Goal: Information Seeking & Learning: Check status

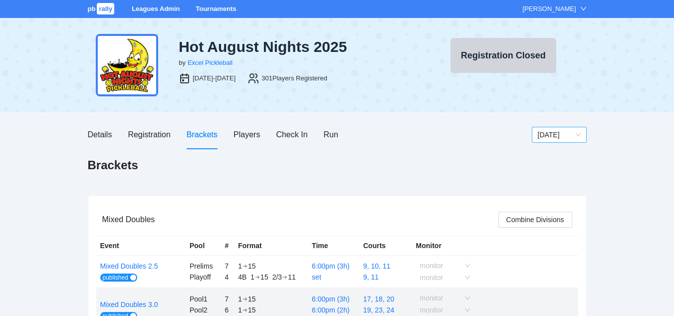
click at [547, 135] on span "[DATE]" at bounding box center [559, 134] width 43 height 15
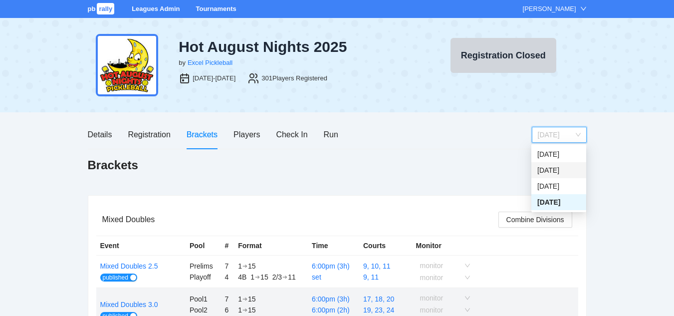
click at [545, 170] on div "[DATE]" at bounding box center [558, 170] width 43 height 11
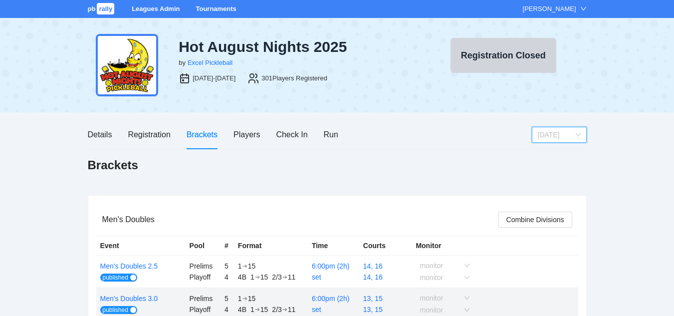
click at [562, 135] on span "[DATE]" at bounding box center [559, 134] width 43 height 15
click at [549, 155] on div "Thursday" at bounding box center [558, 154] width 43 height 11
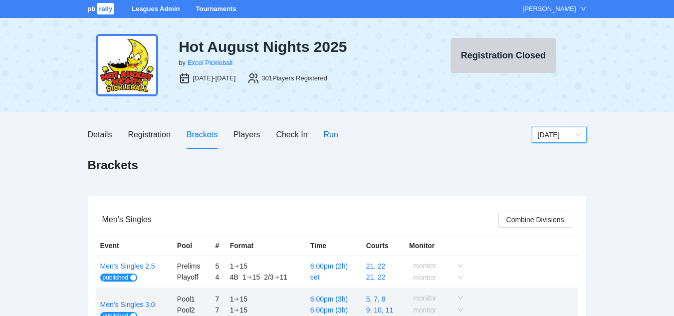
click at [334, 132] on div "Run" at bounding box center [331, 134] width 14 height 12
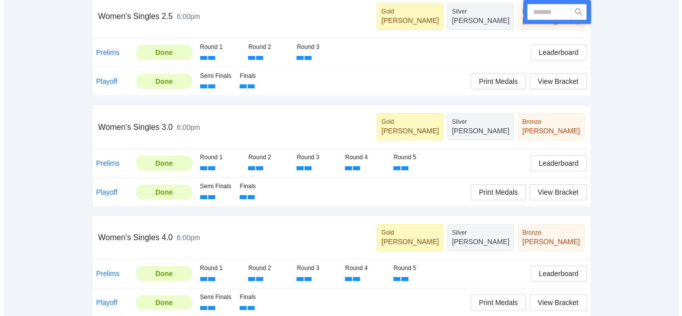
scroll to position [824, 0]
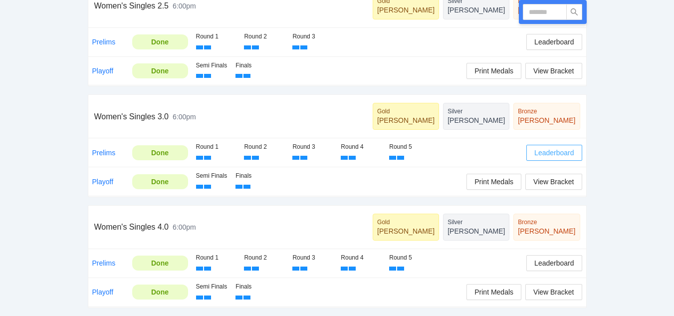
click at [552, 151] on span "Leaderboard" at bounding box center [553, 152] width 39 height 11
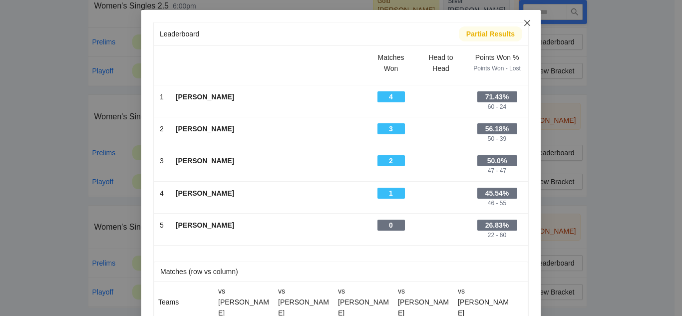
click at [524, 20] on icon "close" at bounding box center [527, 23] width 8 height 8
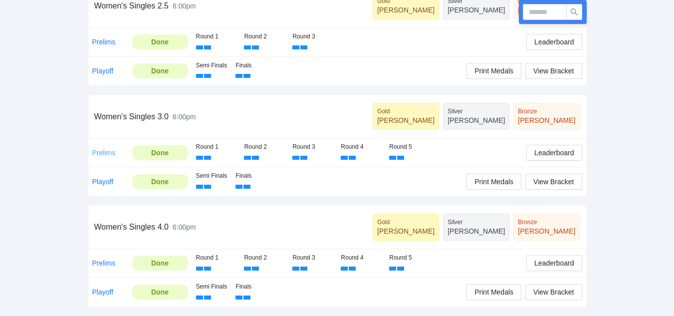
click at [105, 152] on link "Prelims" at bounding box center [103, 153] width 23 height 8
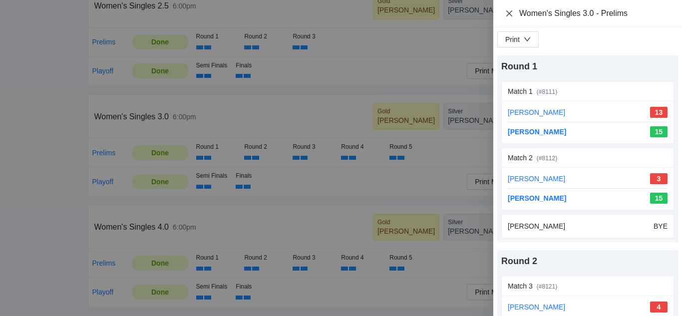
click at [510, 13] on icon "close" at bounding box center [509, 13] width 8 height 8
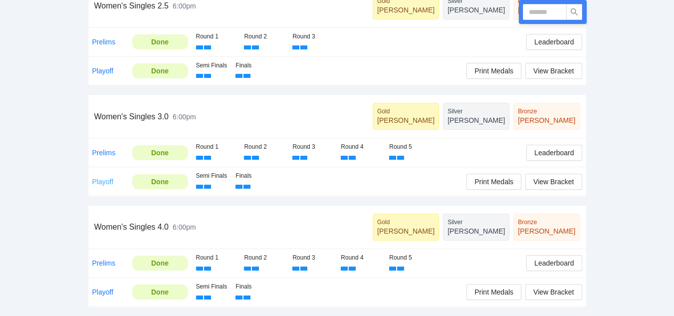
drag, startPoint x: 107, startPoint y: 179, endPoint x: 112, endPoint y: 181, distance: 5.1
click at [107, 179] on link "Playoff" at bounding box center [102, 182] width 21 height 8
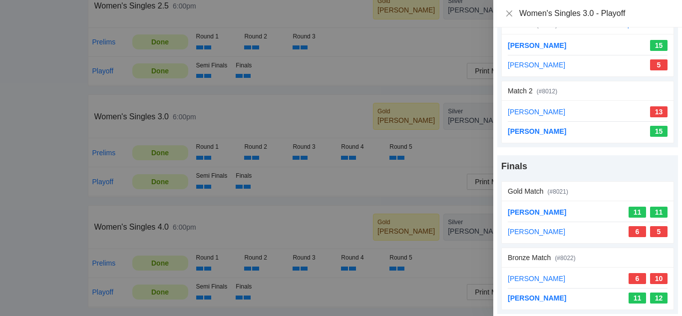
scroll to position [69, 0]
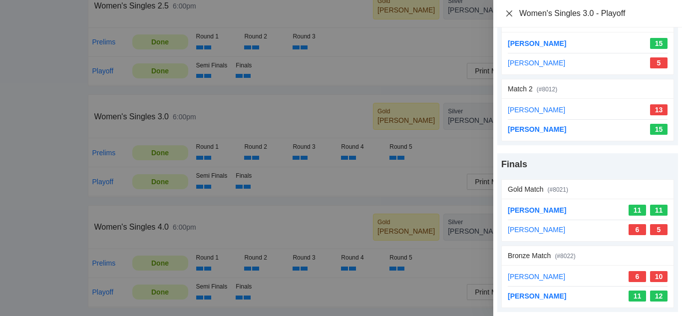
click at [508, 14] on icon "close" at bounding box center [509, 13] width 6 height 6
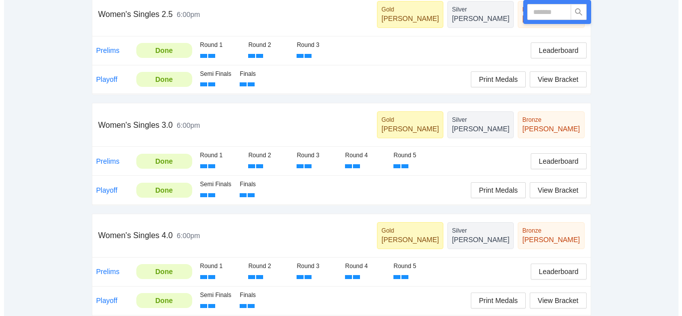
scroll to position [824, 0]
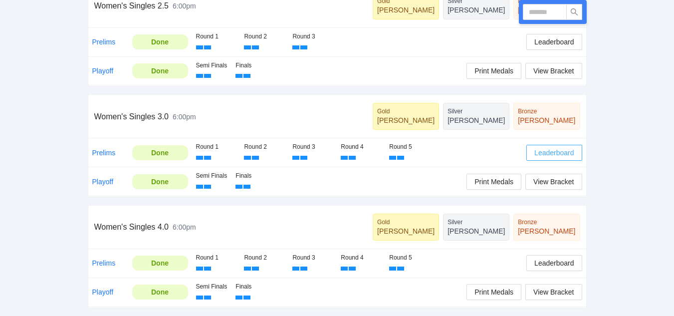
click at [554, 153] on span "Leaderboard" at bounding box center [553, 152] width 39 height 11
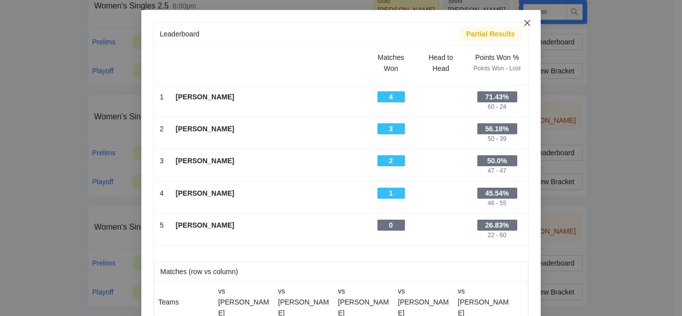
click at [523, 22] on icon "close" at bounding box center [527, 23] width 8 height 8
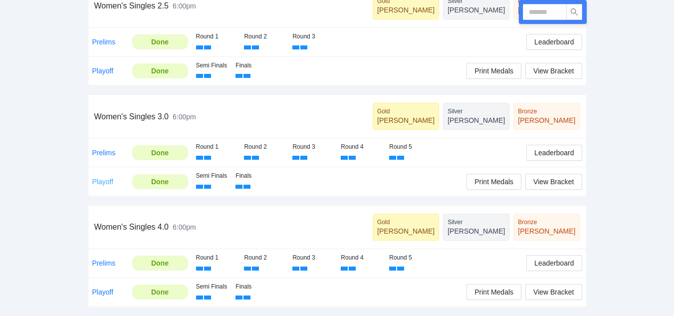
click at [99, 183] on link "Playoff" at bounding box center [102, 182] width 21 height 8
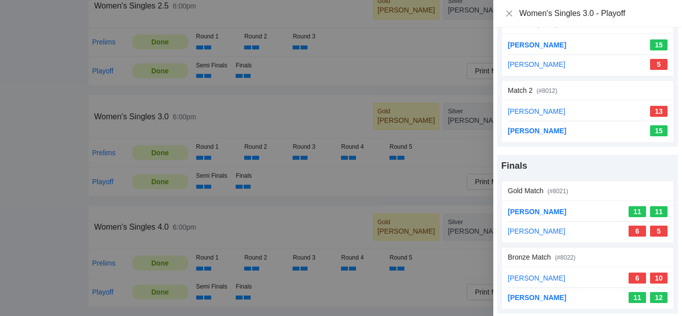
scroll to position [69, 0]
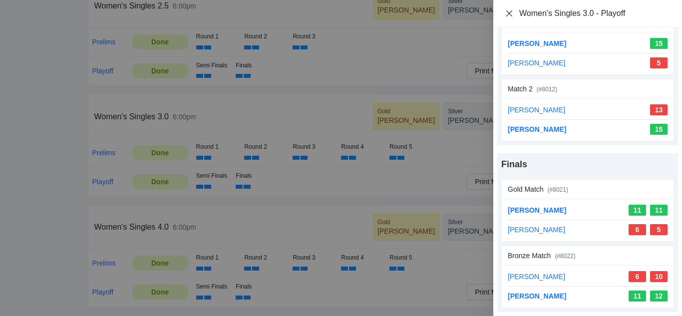
click at [509, 11] on icon "close" at bounding box center [509, 13] width 8 height 8
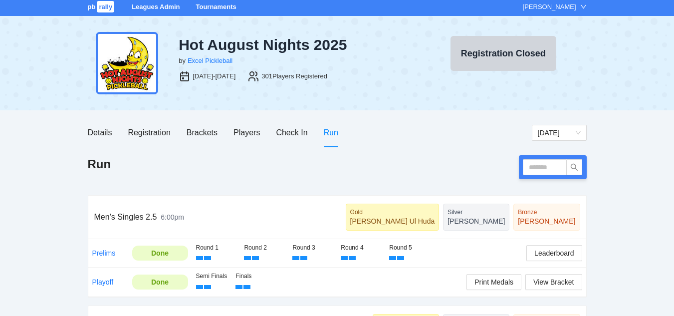
scroll to position [0, 0]
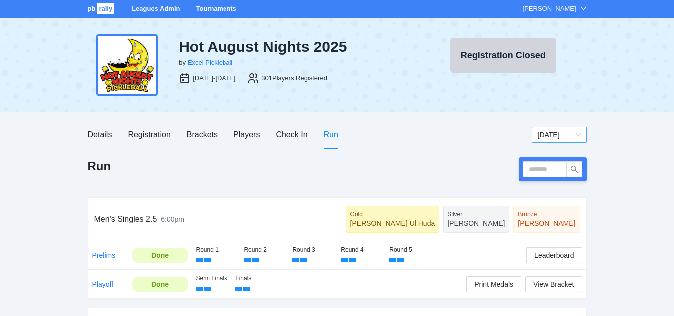
click at [556, 134] on span "Thursday" at bounding box center [559, 134] width 43 height 15
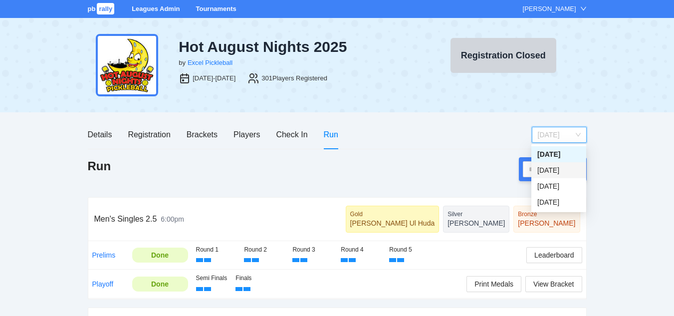
click at [552, 169] on div "Friday" at bounding box center [558, 170] width 43 height 11
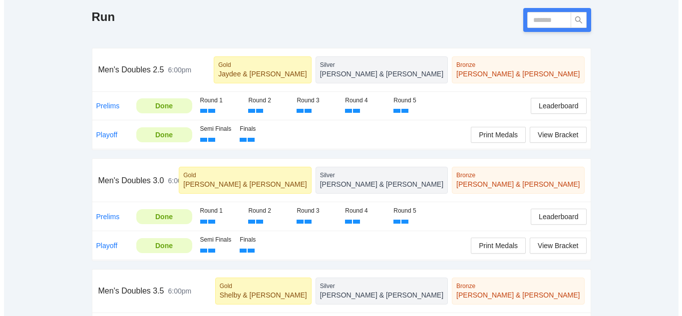
scroll to position [150, 0]
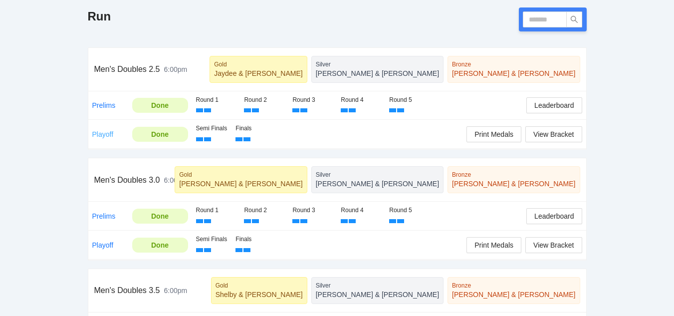
click at [102, 133] on link "Playoff" at bounding box center [102, 134] width 21 height 8
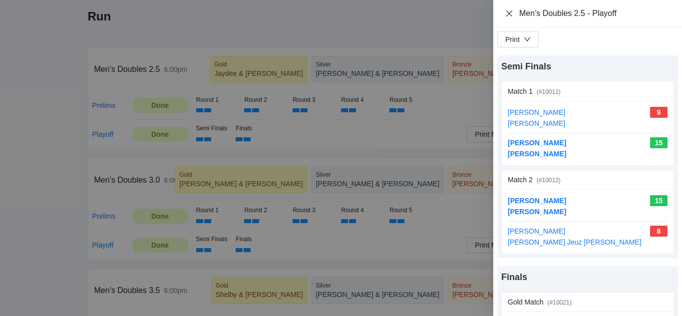
click at [509, 10] on icon "close" at bounding box center [509, 13] width 8 height 8
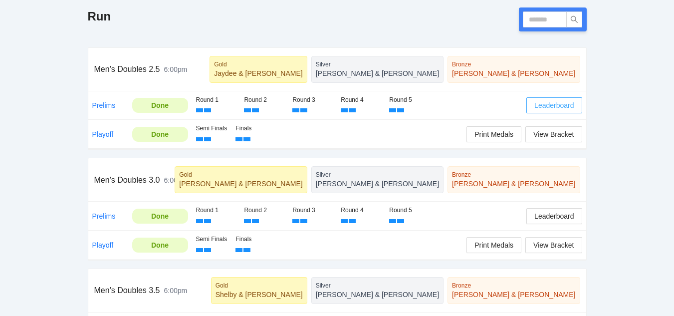
click at [559, 104] on span "Leaderboard" at bounding box center [553, 105] width 39 height 11
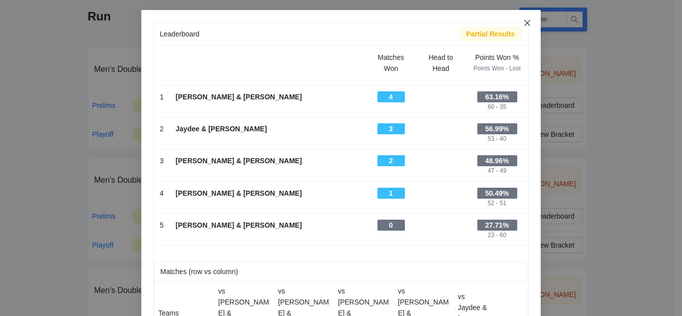
click at [524, 22] on icon "close" at bounding box center [527, 23] width 6 height 6
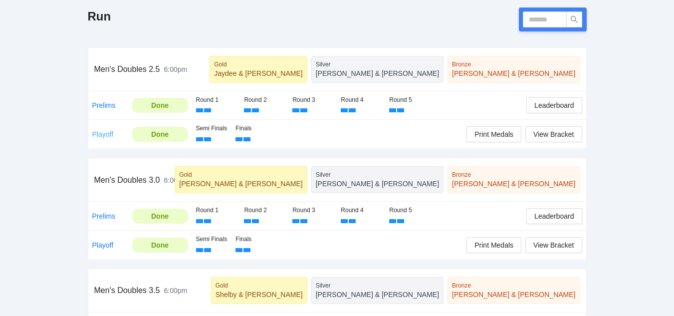
click at [104, 133] on link "Playoff" at bounding box center [102, 134] width 21 height 8
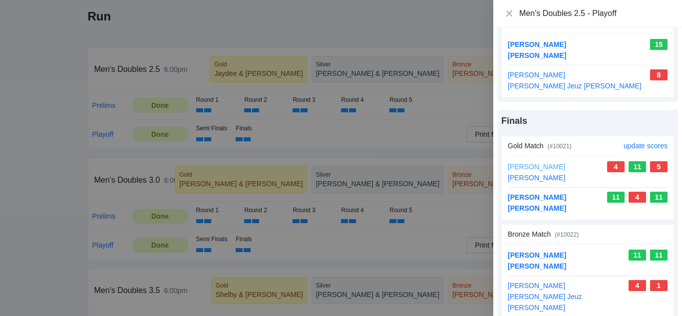
scroll to position [157, 0]
click at [509, 13] on icon "close" at bounding box center [509, 13] width 6 height 6
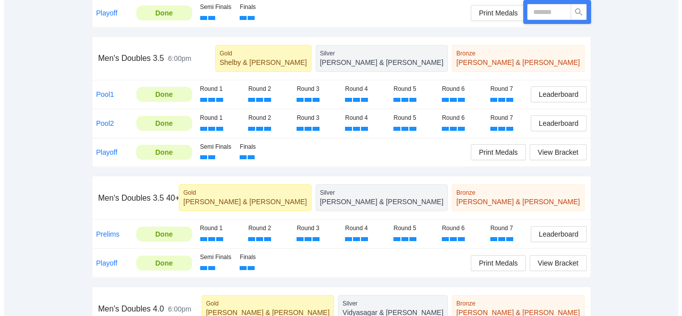
scroll to position [399, 0]
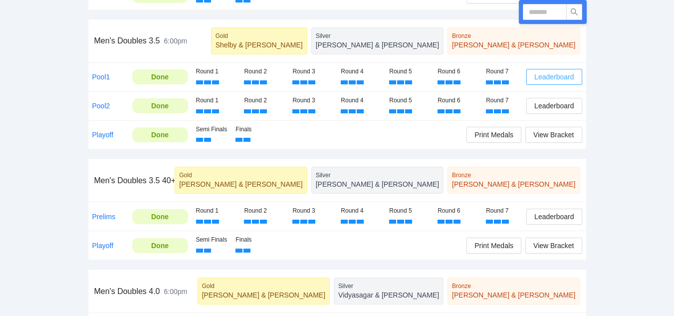
click at [540, 74] on span "Leaderboard" at bounding box center [553, 76] width 39 height 11
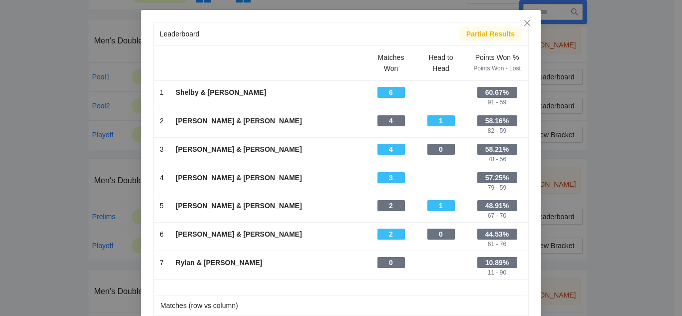
click at [29, 241] on div "Leaderboard Partial Results Matches Won Head to Head Points Won % Points Won - …" at bounding box center [341, 158] width 682 height 316
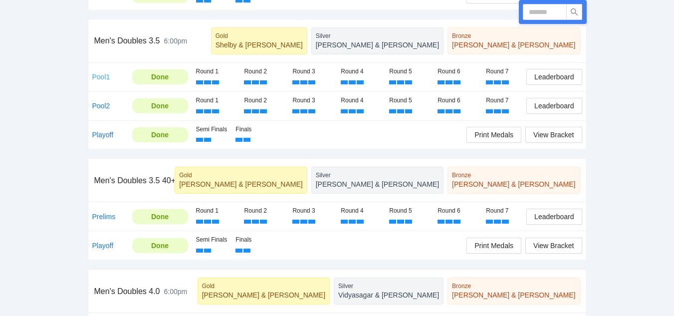
click at [95, 76] on link "Pool1" at bounding box center [101, 77] width 18 height 8
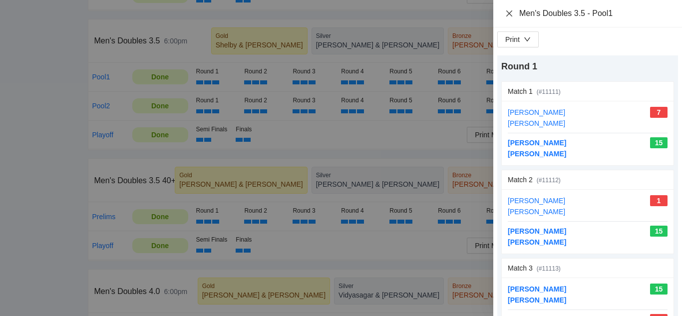
click at [507, 12] on icon "close" at bounding box center [509, 13] width 8 height 8
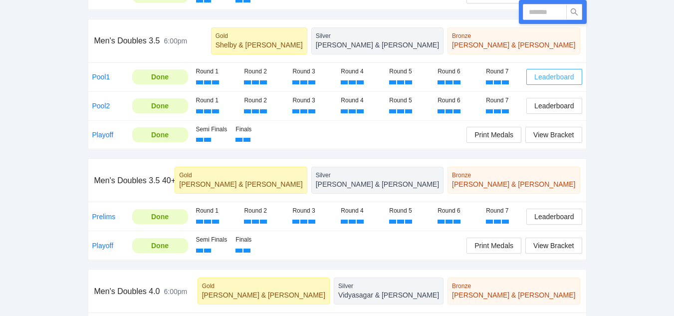
click at [546, 75] on span "Leaderboard" at bounding box center [553, 76] width 39 height 11
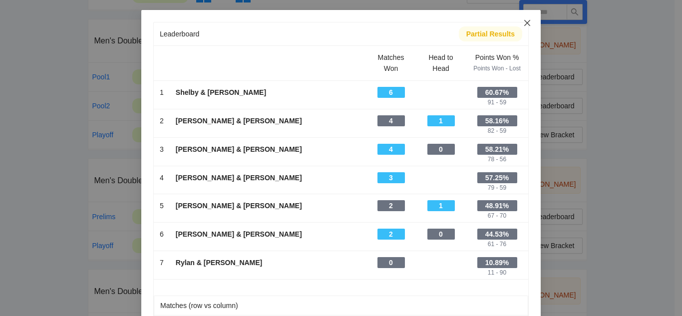
click at [523, 23] on icon "close" at bounding box center [527, 23] width 8 height 8
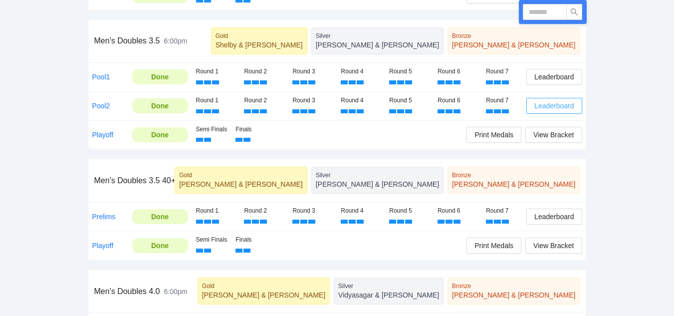
click at [551, 103] on span "Leaderboard" at bounding box center [553, 105] width 39 height 11
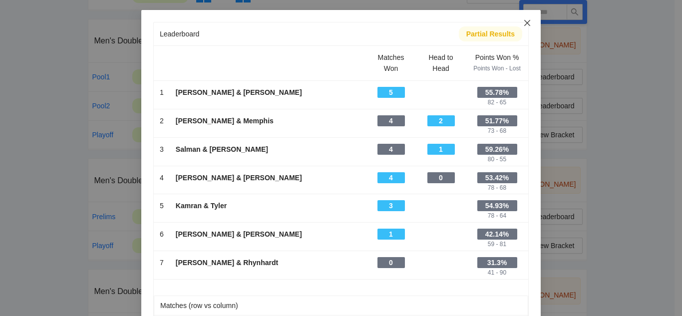
click at [523, 23] on icon "close" at bounding box center [527, 23] width 8 height 8
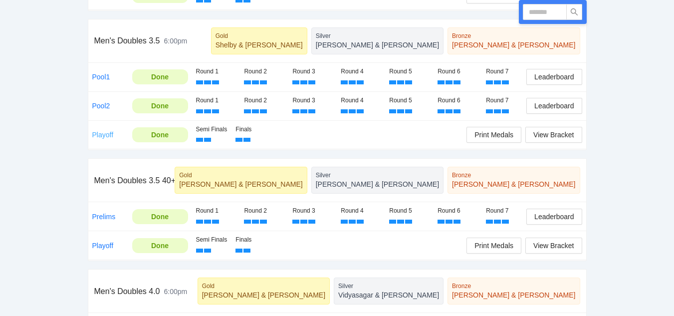
click at [102, 133] on link "Playoff" at bounding box center [102, 135] width 21 height 8
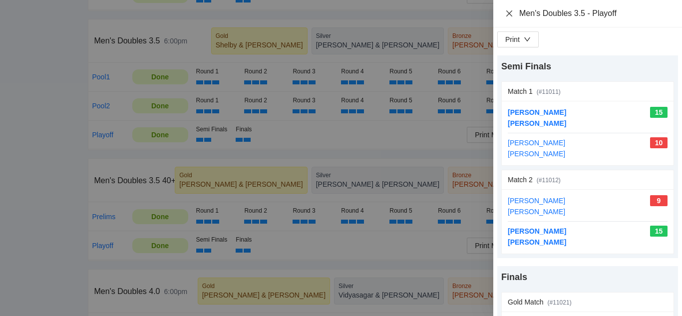
click at [509, 13] on icon "close" at bounding box center [509, 13] width 6 height 6
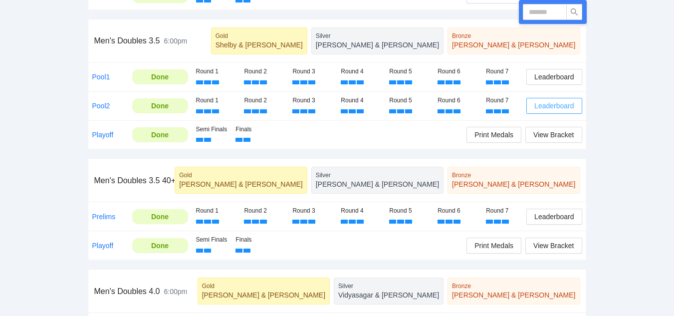
click at [554, 105] on span "Leaderboard" at bounding box center [553, 105] width 39 height 11
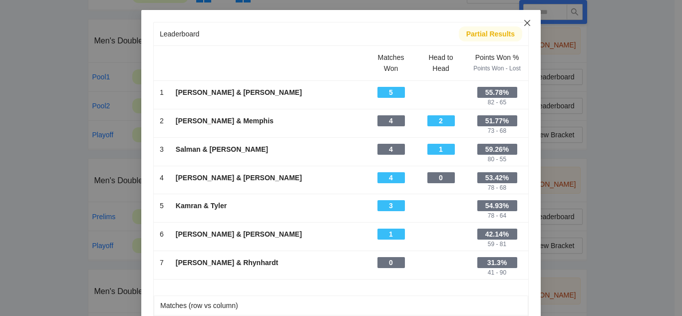
drag, startPoint x: 524, startPoint y: 22, endPoint x: 479, endPoint y: 66, distance: 62.1
click at [519, 29] on span "Close" at bounding box center [526, 23] width 27 height 27
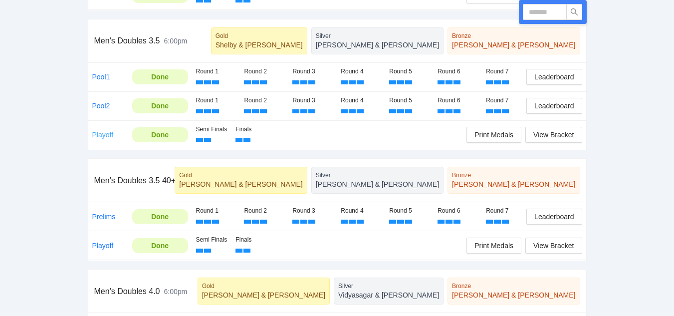
click at [101, 132] on link "Playoff" at bounding box center [102, 135] width 21 height 8
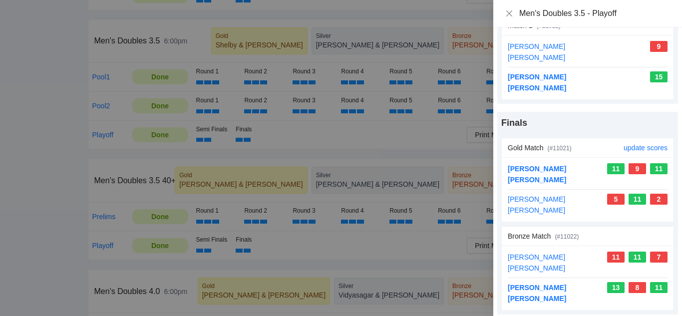
scroll to position [157, 0]
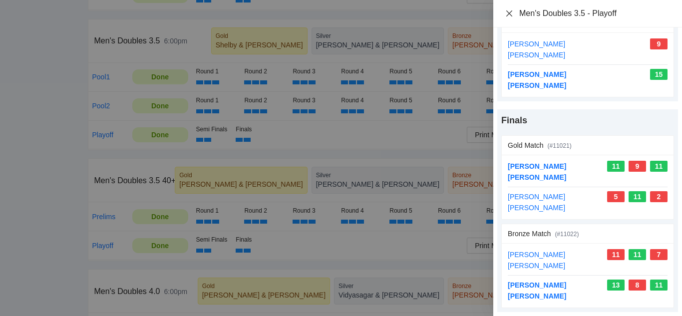
click at [509, 11] on icon "close" at bounding box center [509, 13] width 8 height 8
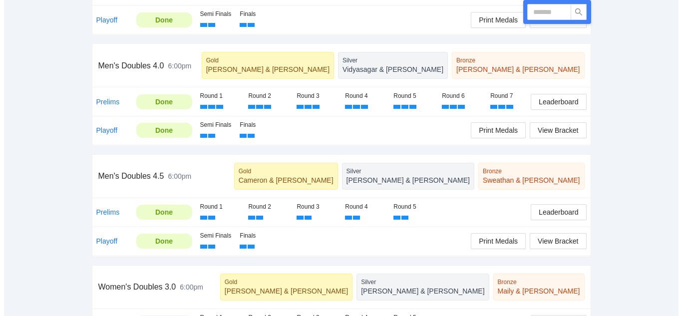
scroll to position [649, 0]
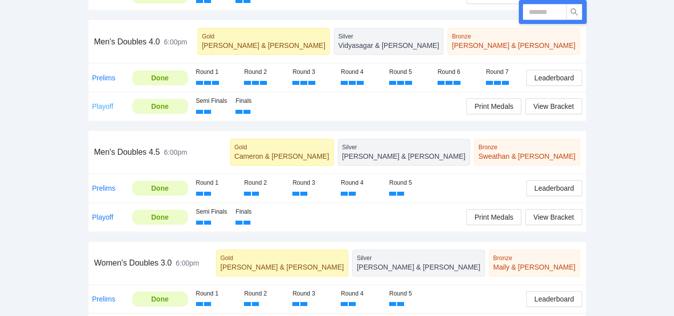
click at [103, 104] on link "Playoff" at bounding box center [102, 106] width 21 height 8
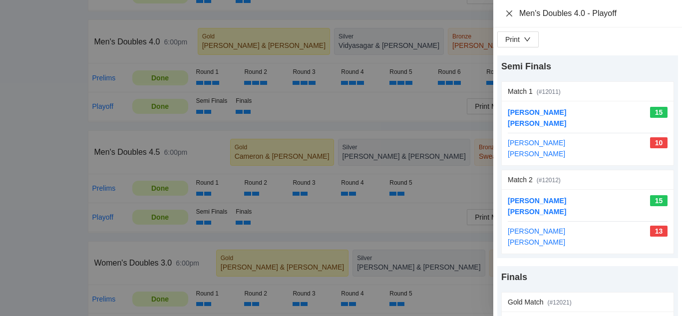
click at [508, 12] on icon "close" at bounding box center [509, 13] width 8 height 8
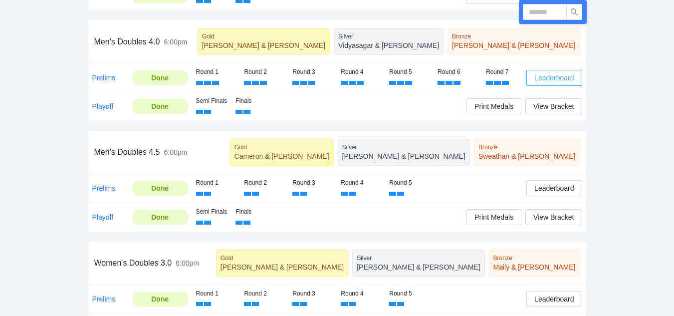
click at [553, 76] on span "Leaderboard" at bounding box center [553, 77] width 39 height 11
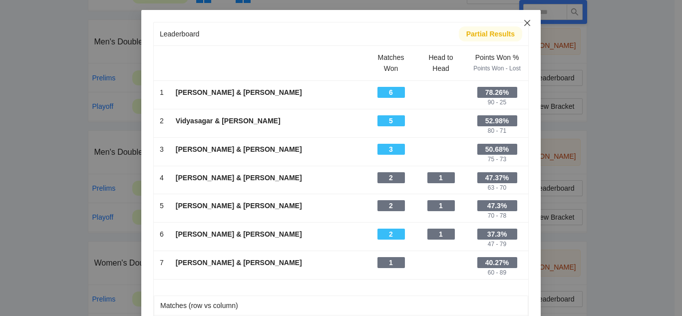
click at [527, 22] on icon "close" at bounding box center [527, 23] width 8 height 8
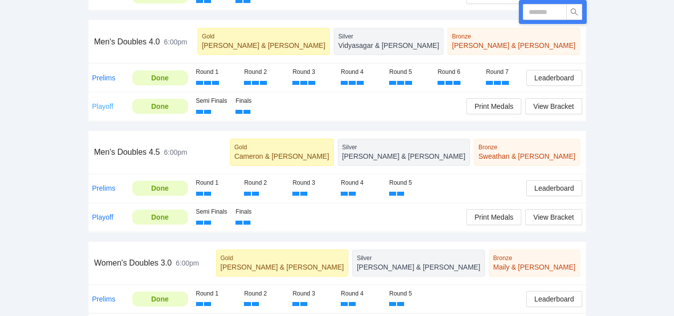
click at [100, 103] on link "Playoff" at bounding box center [102, 106] width 21 height 8
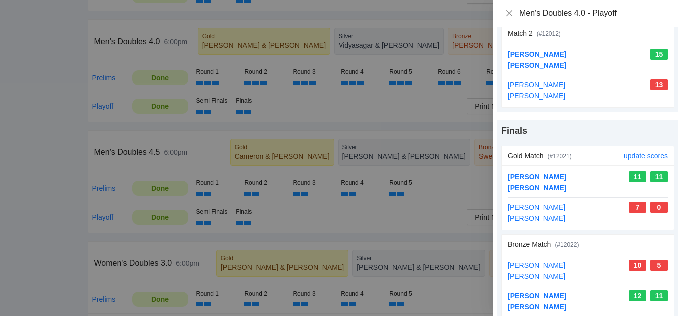
scroll to position [157, 0]
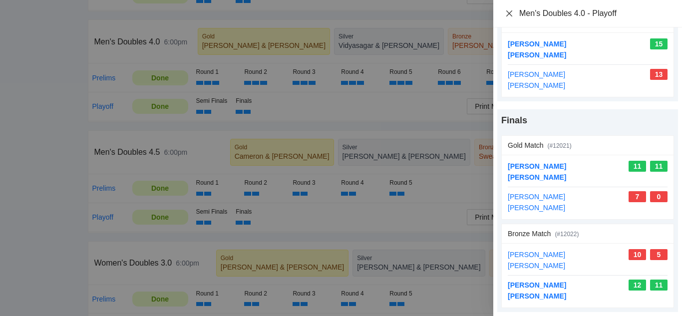
click at [510, 11] on icon "close" at bounding box center [509, 13] width 8 height 8
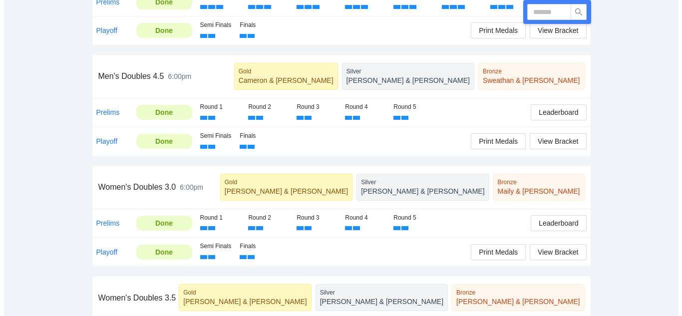
scroll to position [748, 0]
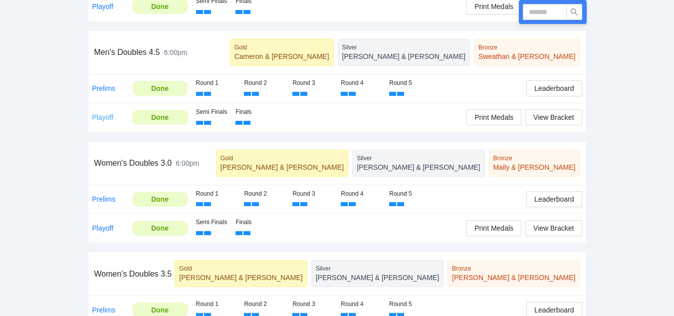
click at [103, 116] on link "Playoff" at bounding box center [102, 117] width 21 height 8
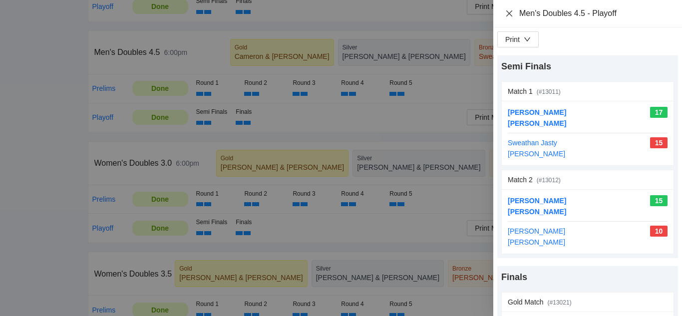
click at [509, 13] on icon "close" at bounding box center [509, 13] width 6 height 6
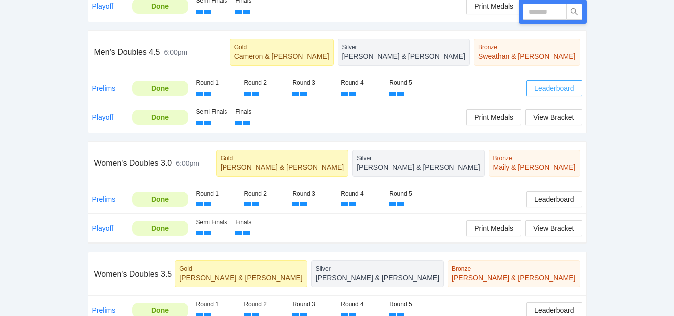
click at [556, 89] on span "Leaderboard" at bounding box center [553, 88] width 39 height 11
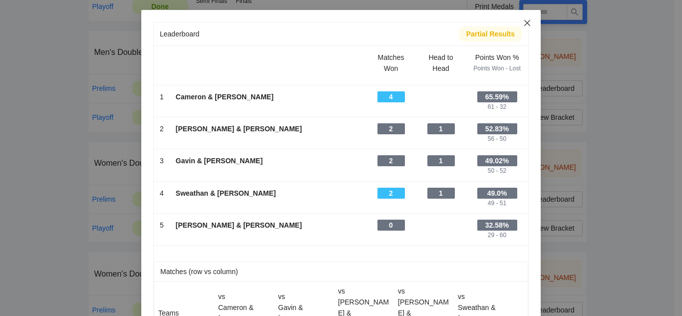
click at [523, 23] on icon "close" at bounding box center [527, 23] width 8 height 8
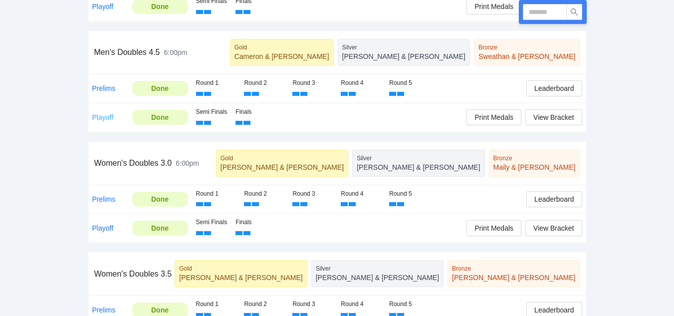
click at [102, 116] on link "Playoff" at bounding box center [102, 117] width 21 height 8
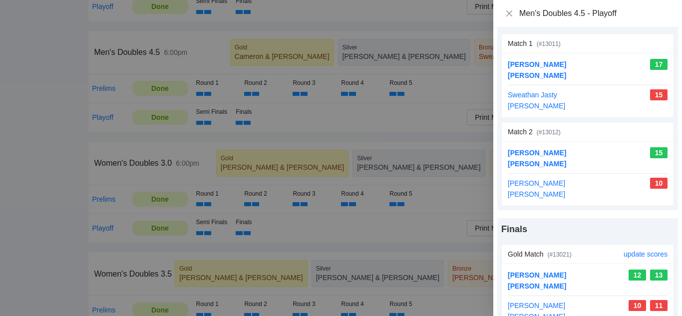
scroll to position [157, 0]
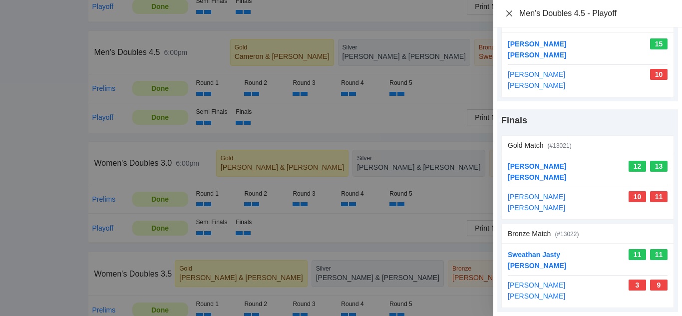
click at [508, 12] on icon "close" at bounding box center [509, 13] width 6 height 6
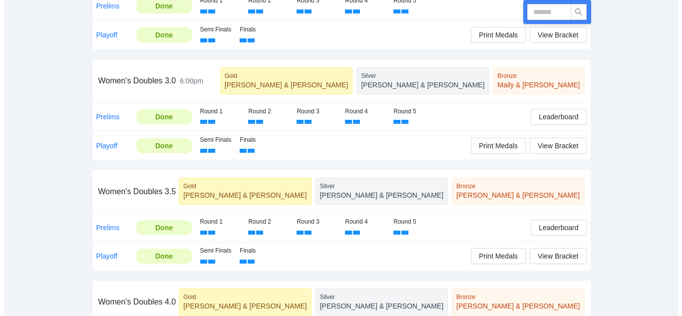
scroll to position [848, 0]
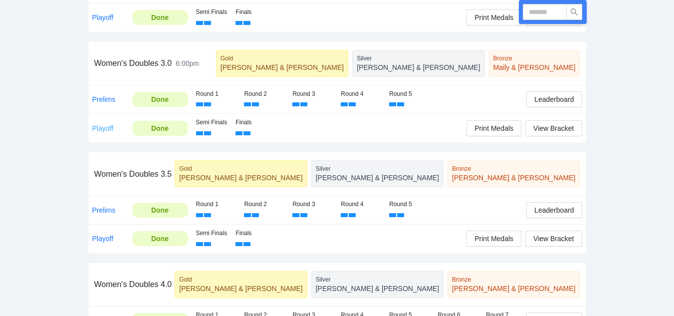
click at [100, 127] on link "Playoff" at bounding box center [102, 128] width 21 height 8
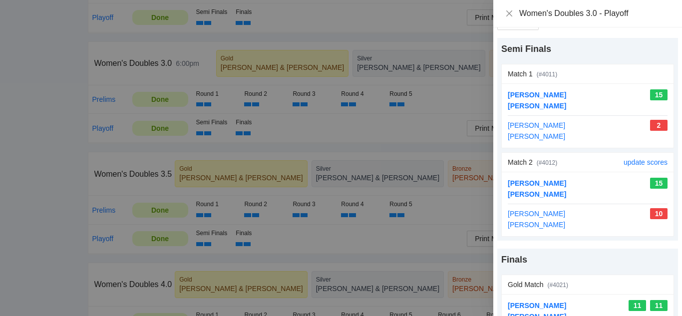
scroll to position [0, 0]
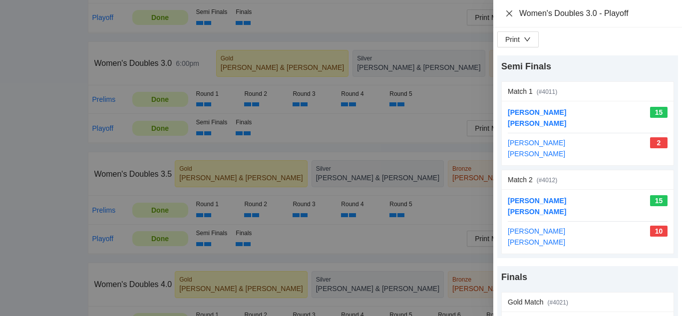
click at [508, 11] on icon "close" at bounding box center [509, 13] width 8 height 8
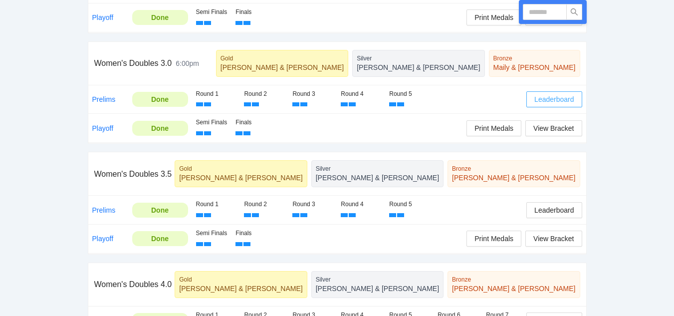
click at [554, 98] on span "Leaderboard" at bounding box center [553, 99] width 39 height 11
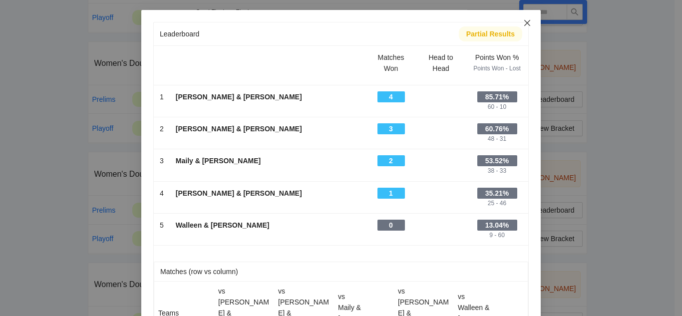
click at [524, 21] on icon "close" at bounding box center [527, 23] width 6 height 6
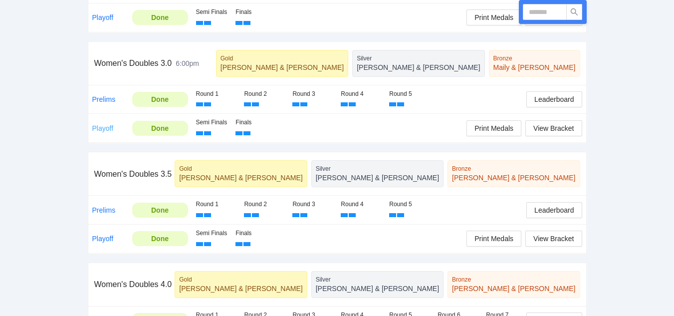
click at [104, 127] on link "Playoff" at bounding box center [102, 128] width 21 height 8
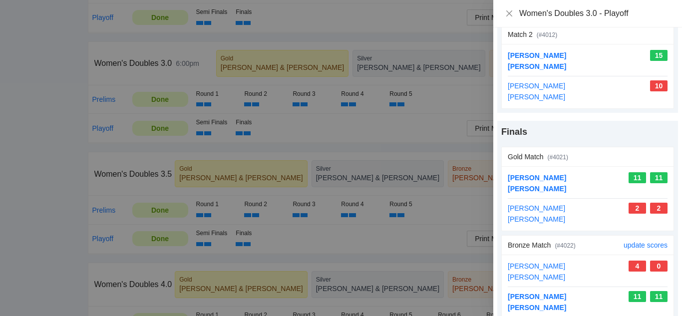
scroll to position [157, 0]
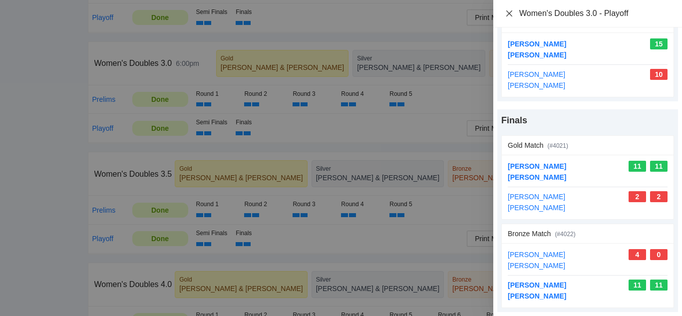
click at [509, 13] on icon "close" at bounding box center [509, 13] width 6 height 6
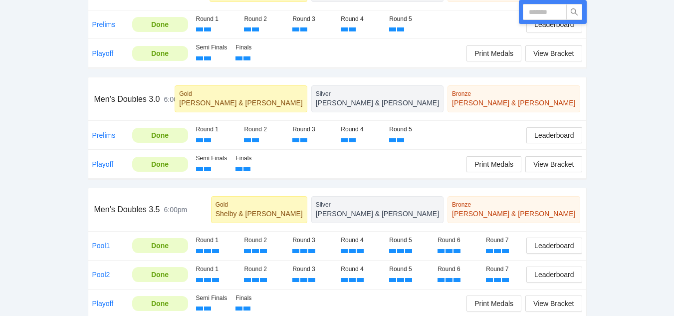
scroll to position [0, 0]
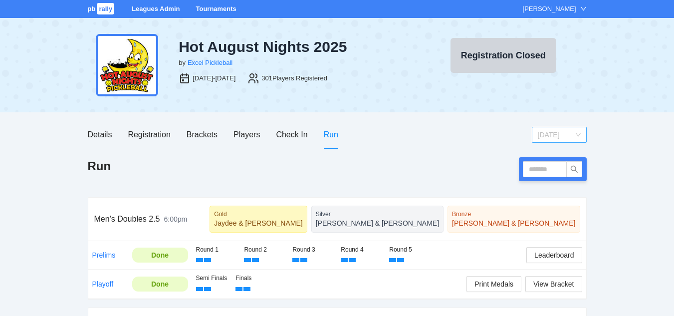
click at [545, 136] on span "Friday" at bounding box center [559, 134] width 43 height 15
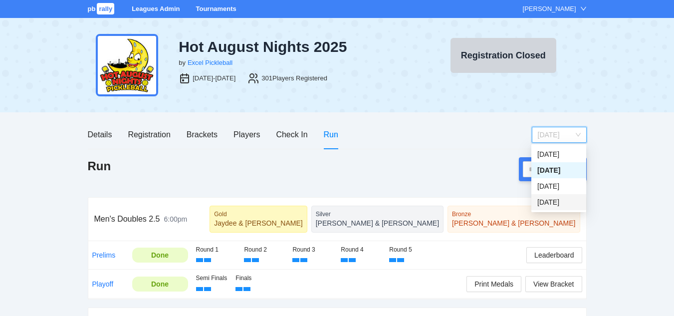
click at [546, 201] on div "[DATE]" at bounding box center [558, 202] width 43 height 11
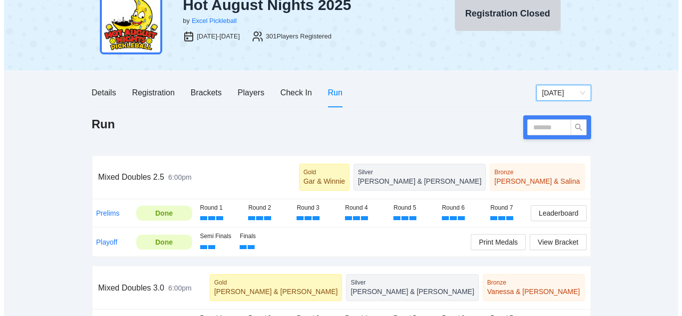
scroll to position [150, 0]
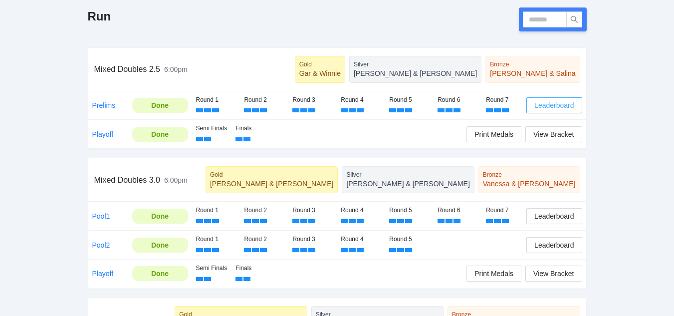
click at [550, 105] on span "Leaderboard" at bounding box center [553, 105] width 39 height 11
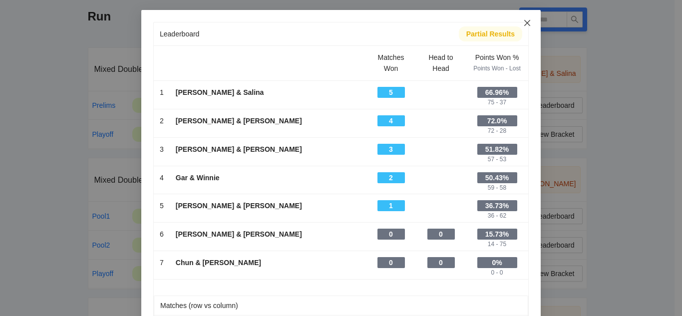
click at [524, 22] on icon "close" at bounding box center [527, 23] width 6 height 6
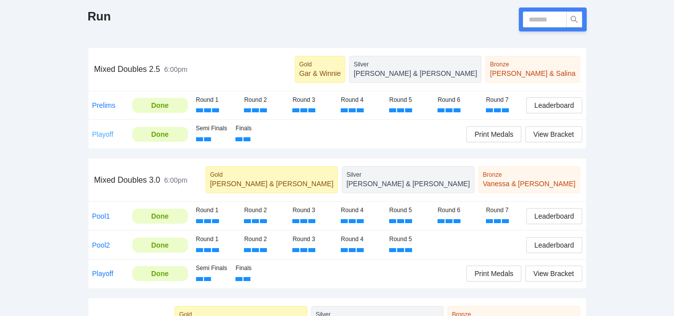
click at [104, 131] on link "Playoff" at bounding box center [102, 134] width 21 height 8
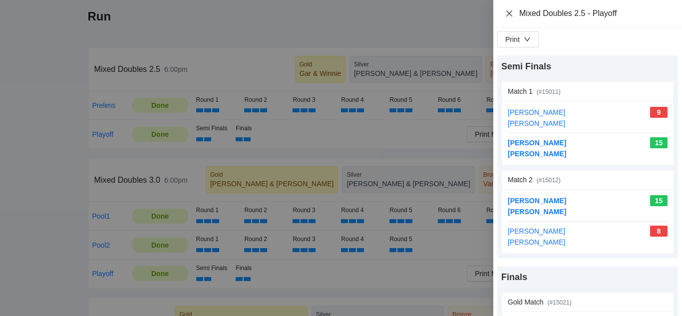
click at [506, 13] on icon "close" at bounding box center [509, 13] width 8 height 8
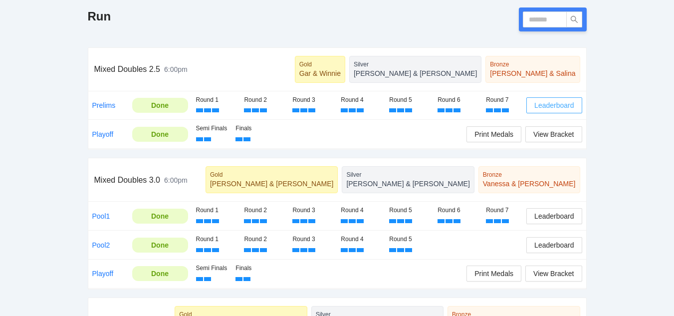
click at [548, 107] on span "Leaderboard" at bounding box center [553, 105] width 39 height 11
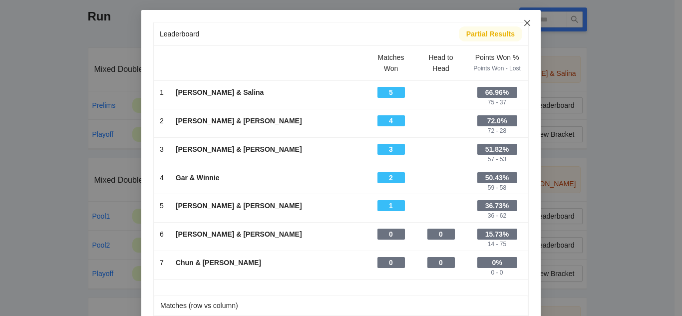
click at [523, 24] on icon "close" at bounding box center [527, 23] width 8 height 8
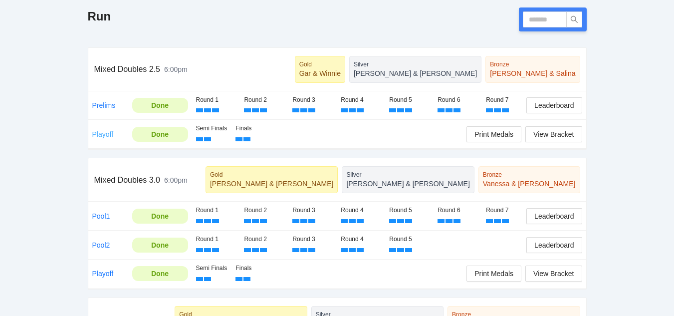
click at [106, 131] on link "Playoff" at bounding box center [102, 134] width 21 height 8
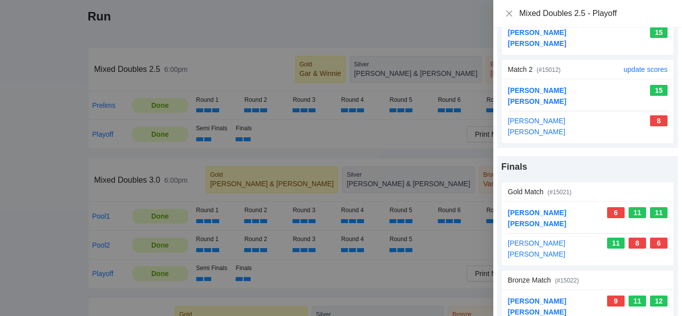
scroll to position [157, 0]
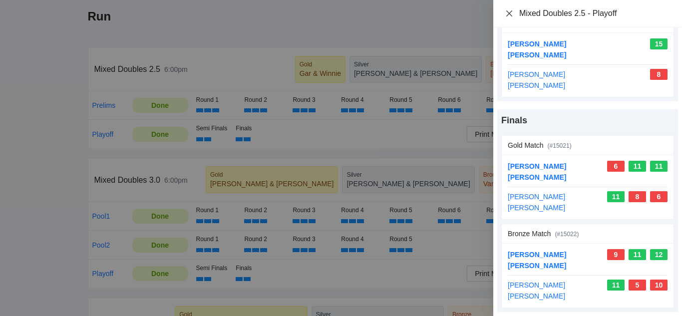
click at [511, 12] on icon "close" at bounding box center [509, 13] width 8 height 8
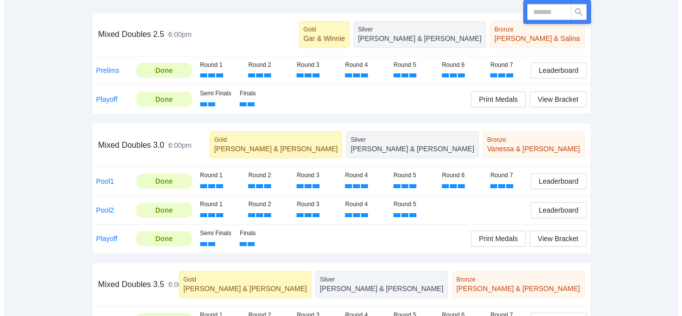
scroll to position [249, 0]
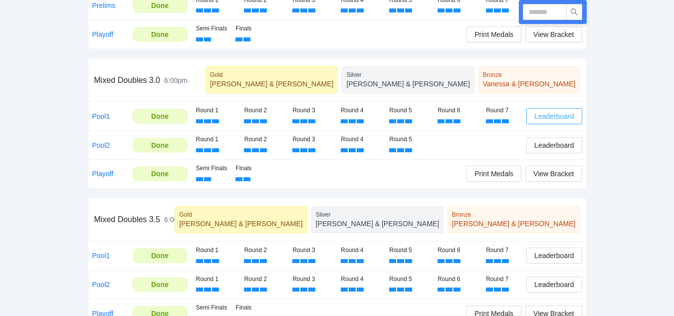
click at [549, 114] on span "Leaderboard" at bounding box center [553, 116] width 39 height 11
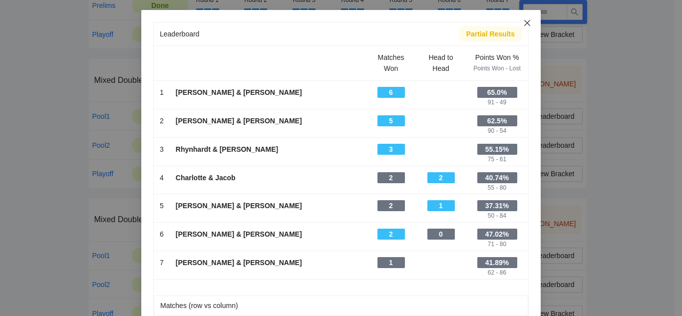
click at [523, 22] on icon "close" at bounding box center [527, 23] width 8 height 8
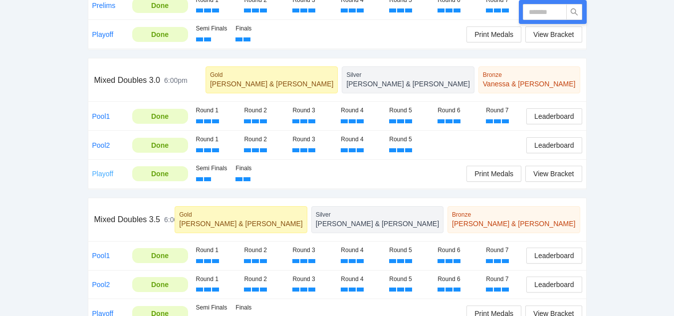
click at [107, 172] on link "Playoff" at bounding box center [102, 174] width 21 height 8
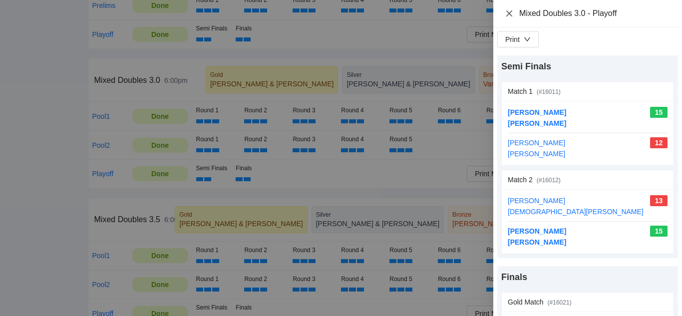
click at [508, 13] on icon "close" at bounding box center [509, 13] width 8 height 8
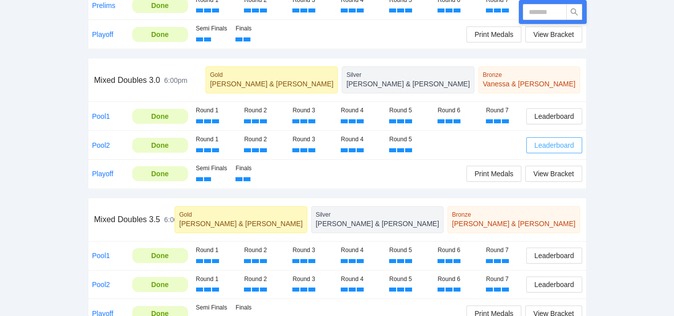
click at [553, 145] on span "Leaderboard" at bounding box center [553, 145] width 39 height 11
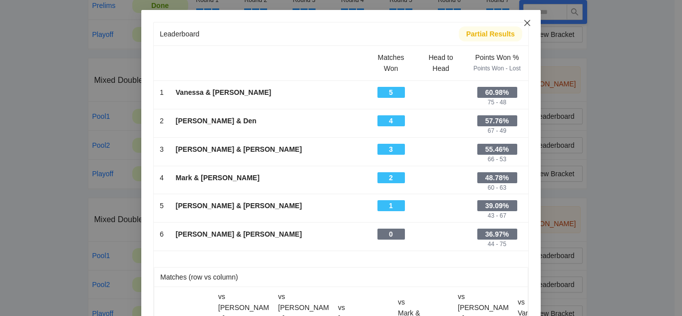
click at [524, 22] on icon "close" at bounding box center [527, 23] width 6 height 6
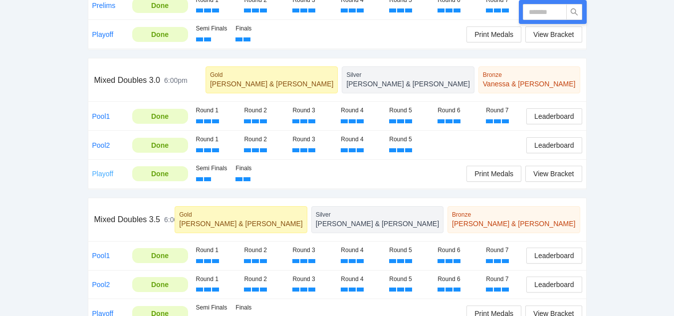
click at [103, 174] on link "Playoff" at bounding box center [102, 174] width 21 height 8
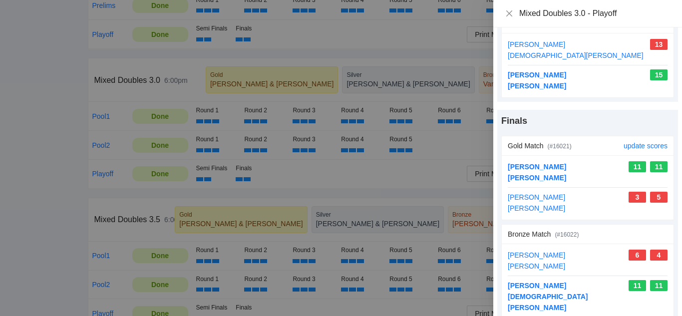
scroll to position [157, 0]
click at [509, 12] on icon "close" at bounding box center [509, 13] width 8 height 8
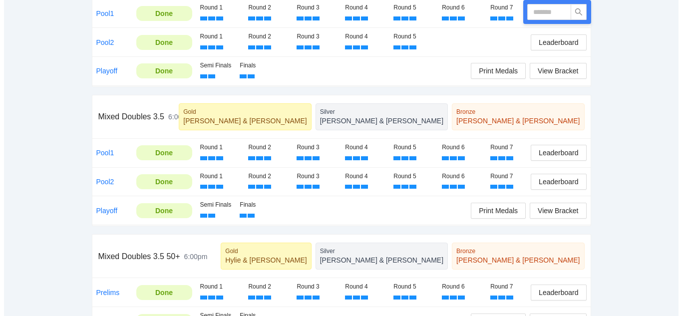
scroll to position [399, 0]
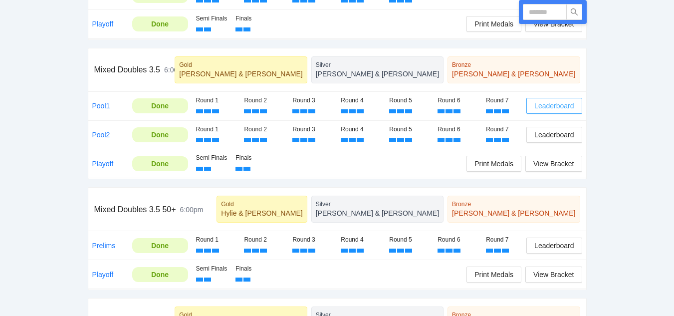
click at [552, 104] on span "Leaderboard" at bounding box center [553, 105] width 39 height 11
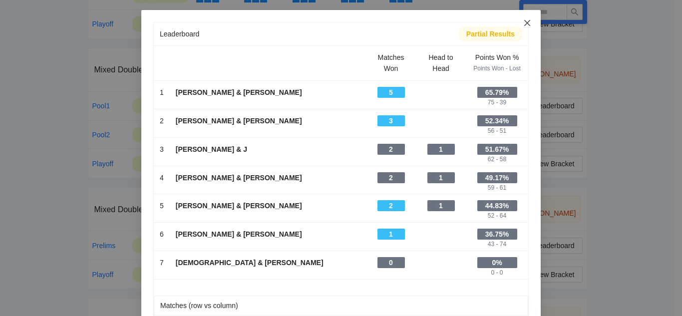
click at [523, 21] on icon "close" at bounding box center [527, 23] width 8 height 8
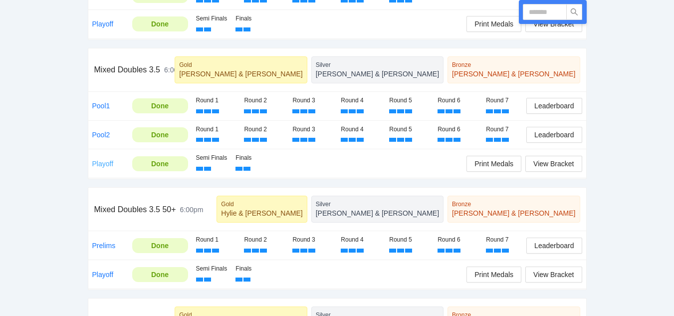
click at [104, 164] on link "Playoff" at bounding box center [102, 164] width 21 height 8
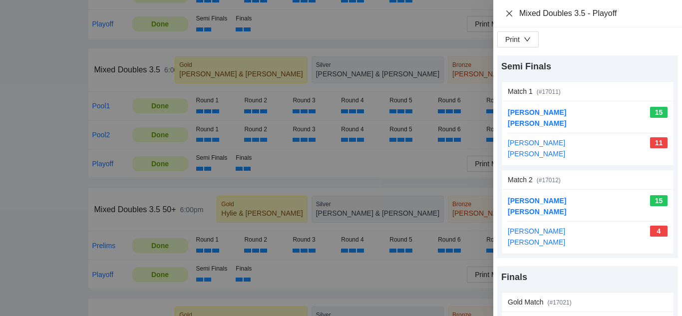
click at [509, 13] on icon "close" at bounding box center [509, 13] width 8 height 8
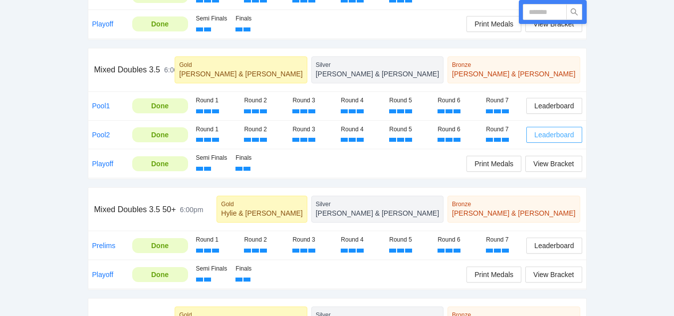
click at [552, 135] on span "Leaderboard" at bounding box center [553, 134] width 39 height 11
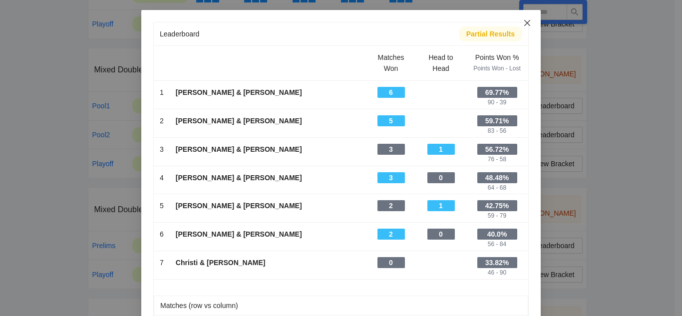
click at [524, 22] on icon "close" at bounding box center [527, 23] width 6 height 6
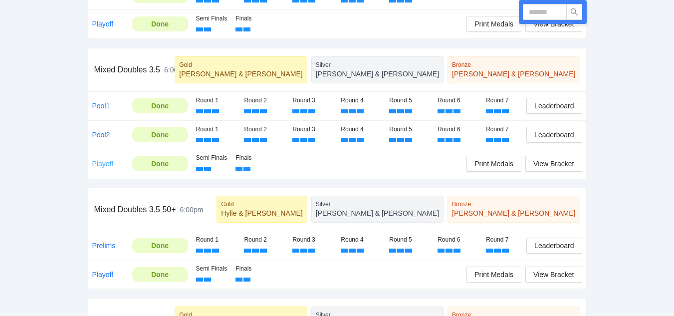
click at [104, 164] on link "Playoff" at bounding box center [102, 164] width 21 height 8
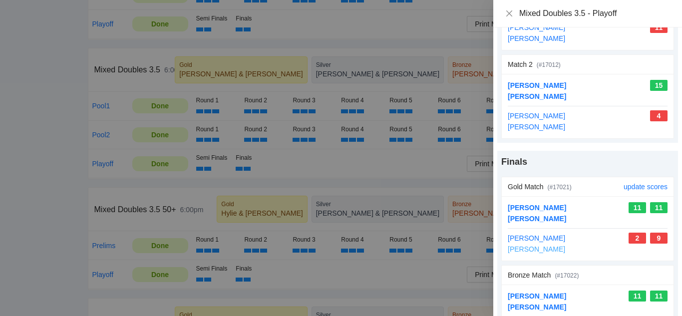
scroll to position [157, 0]
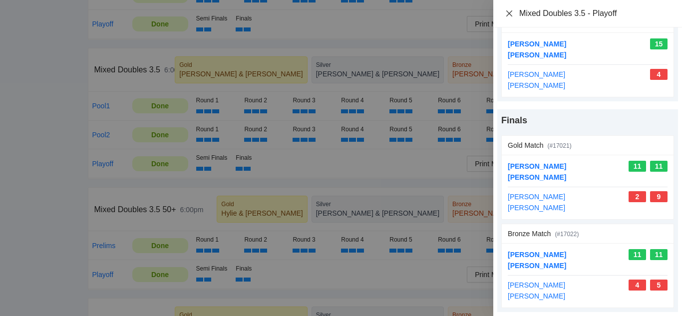
click at [509, 12] on icon "close" at bounding box center [509, 13] width 8 height 8
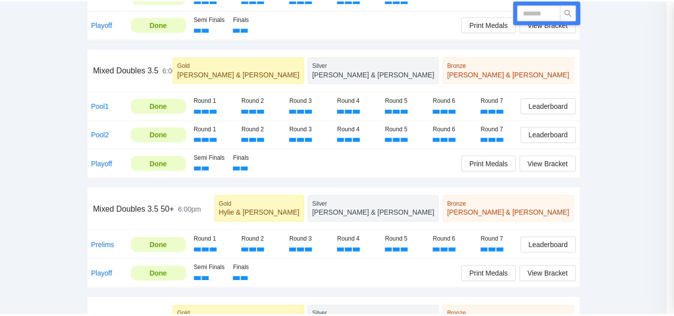
scroll to position [0, 0]
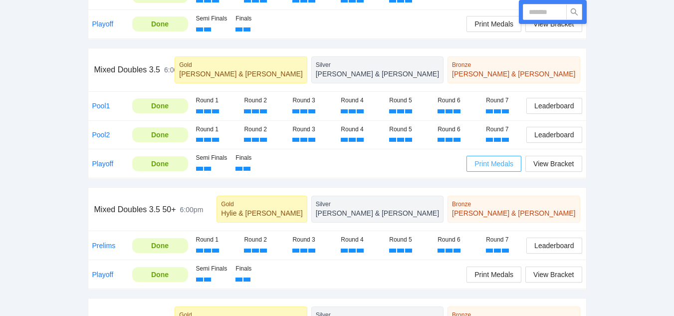
click at [496, 164] on span "Print Medals" at bounding box center [493, 163] width 39 height 11
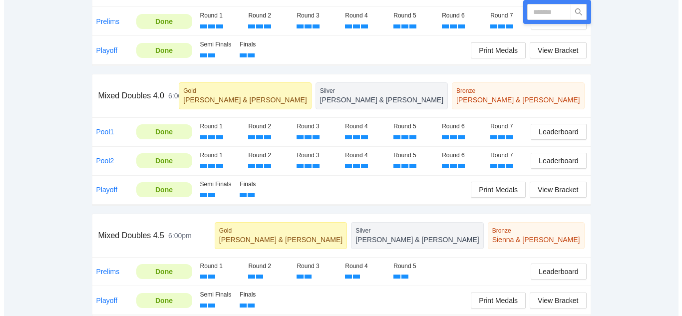
scroll to position [631, 0]
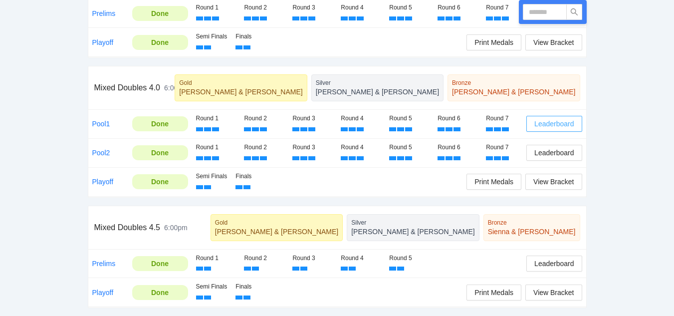
click at [558, 125] on span "Leaderboard" at bounding box center [553, 123] width 39 height 11
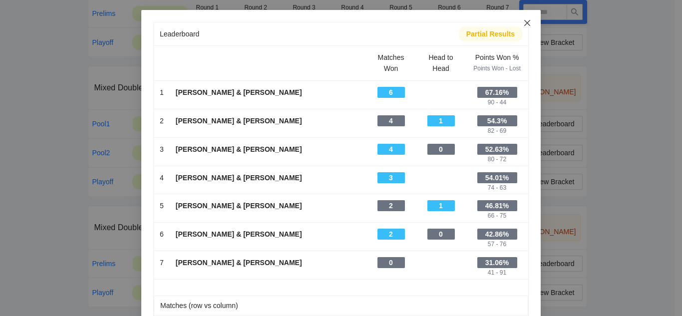
click at [523, 23] on icon "close" at bounding box center [527, 23] width 8 height 8
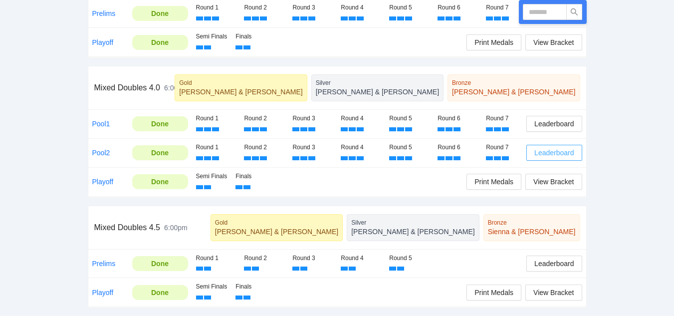
click at [559, 149] on span "Leaderboard" at bounding box center [553, 152] width 39 height 11
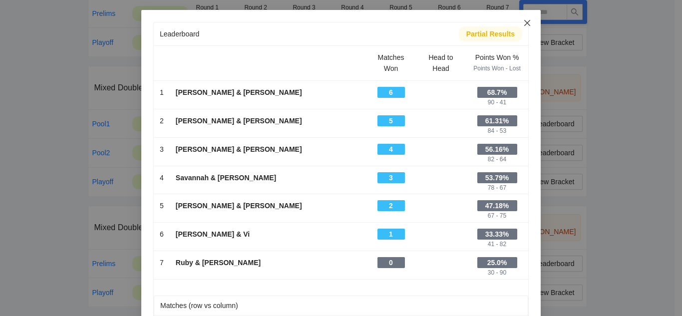
click at [524, 23] on icon "close" at bounding box center [527, 23] width 8 height 8
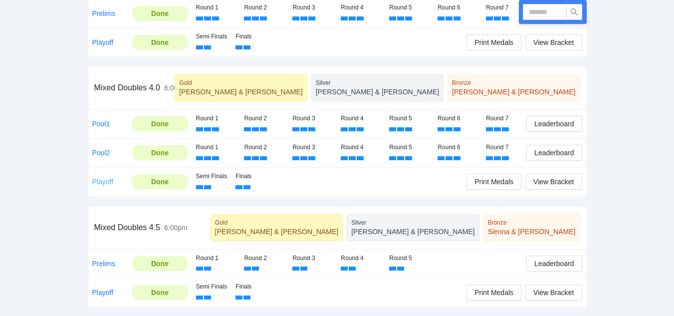
click at [108, 179] on link "Playoff" at bounding box center [102, 182] width 21 height 8
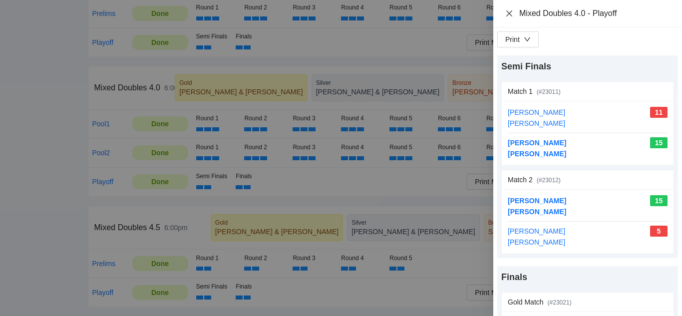
click at [509, 11] on icon "close" at bounding box center [509, 13] width 8 height 8
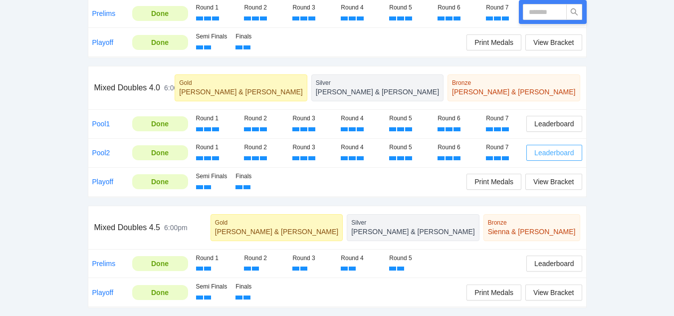
click at [553, 152] on span "Leaderboard" at bounding box center [553, 152] width 39 height 11
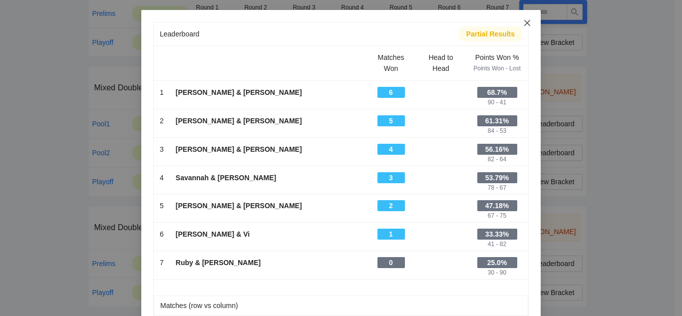
click at [524, 21] on icon "close" at bounding box center [527, 23] width 6 height 6
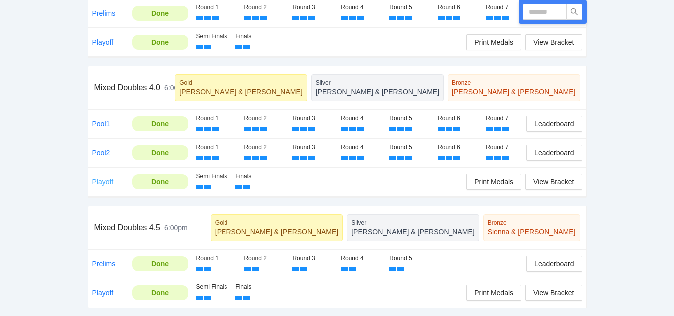
click at [104, 181] on link "Playoff" at bounding box center [102, 182] width 21 height 8
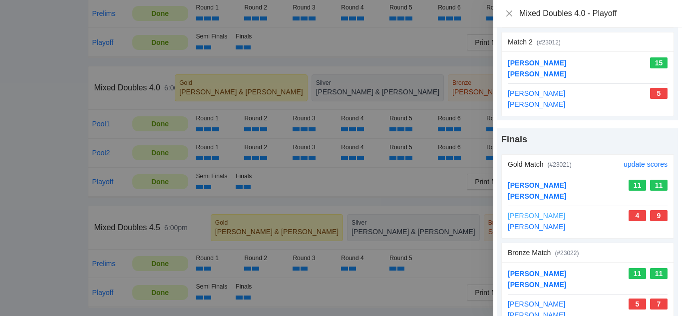
scroll to position [157, 0]
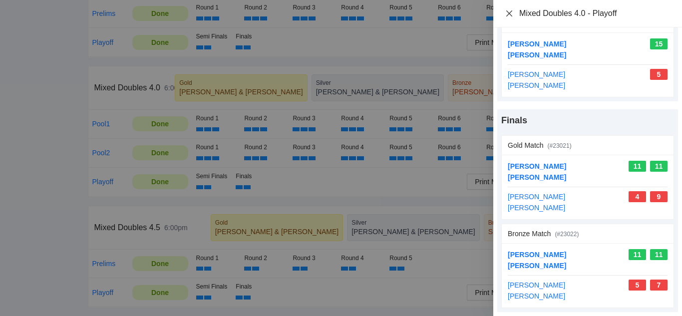
click at [510, 14] on icon "close" at bounding box center [509, 13] width 6 height 6
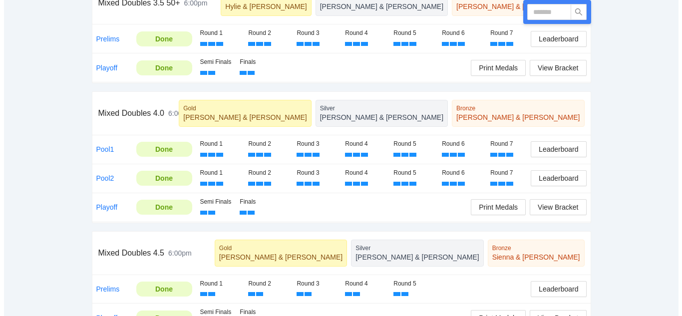
scroll to position [631, 0]
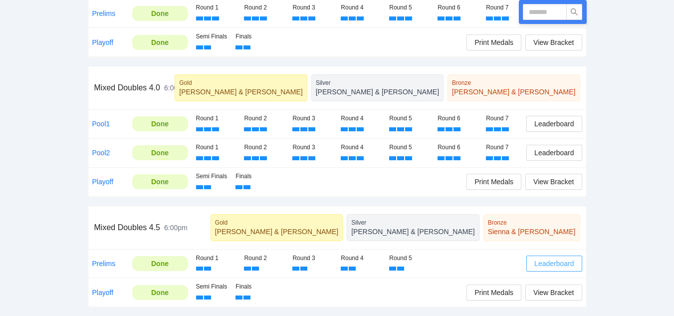
click at [553, 261] on span "Leaderboard" at bounding box center [553, 263] width 39 height 11
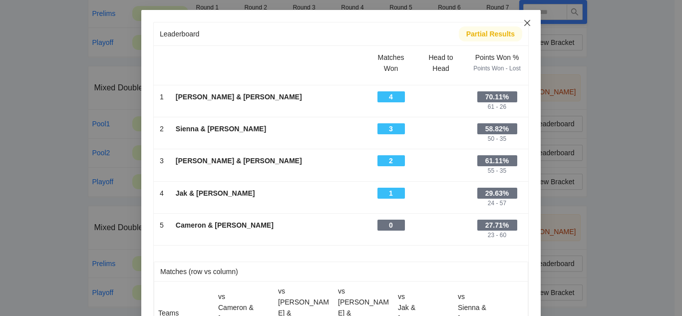
click at [524, 23] on icon "close" at bounding box center [527, 23] width 6 height 6
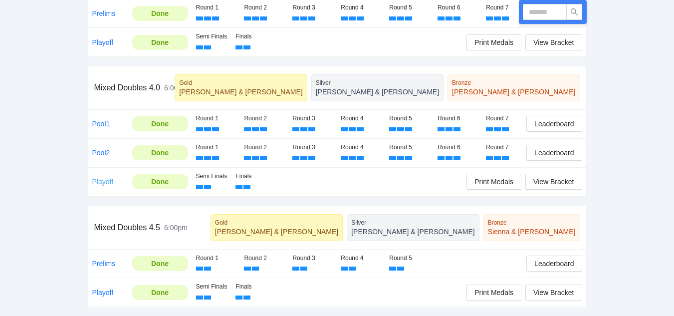
click at [104, 181] on link "Playoff" at bounding box center [102, 182] width 21 height 8
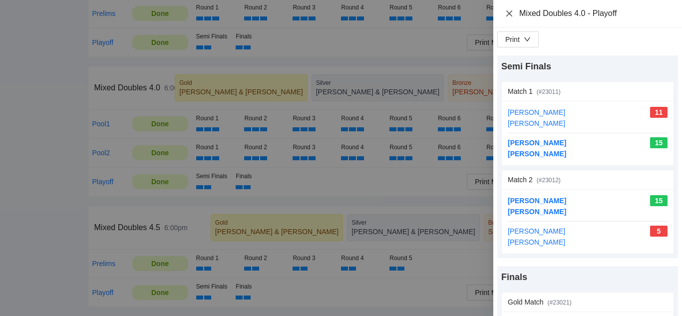
click at [509, 13] on icon "close" at bounding box center [509, 13] width 6 height 6
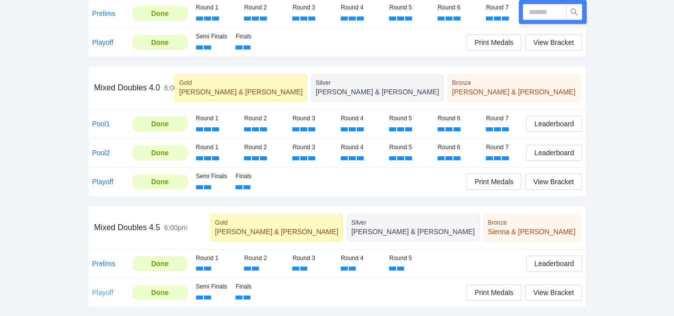
click at [104, 292] on link "Playoff" at bounding box center [102, 292] width 21 height 8
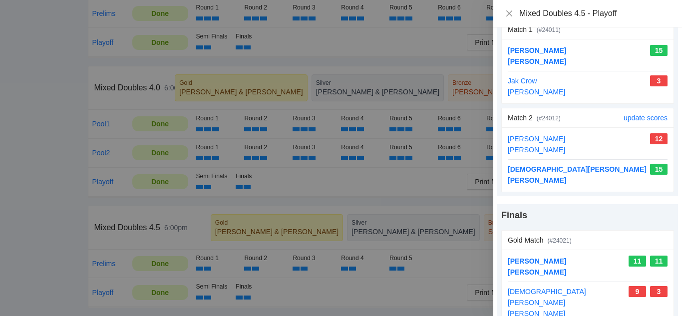
scroll to position [157, 0]
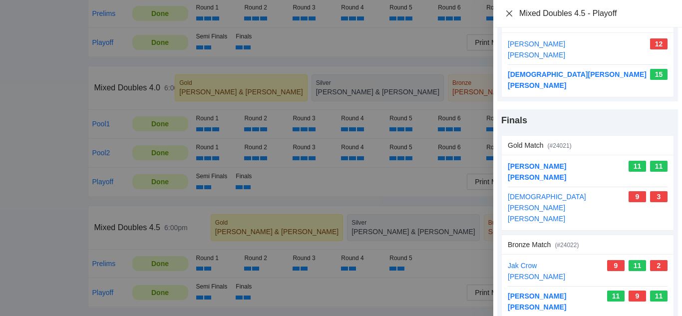
click at [508, 13] on icon "close" at bounding box center [509, 13] width 6 height 6
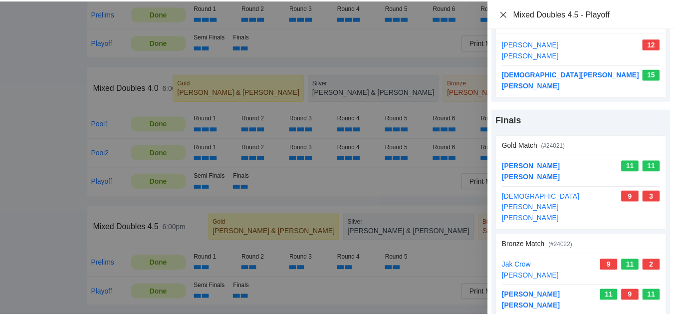
scroll to position [0, 0]
